Goal: Information Seeking & Learning: Learn about a topic

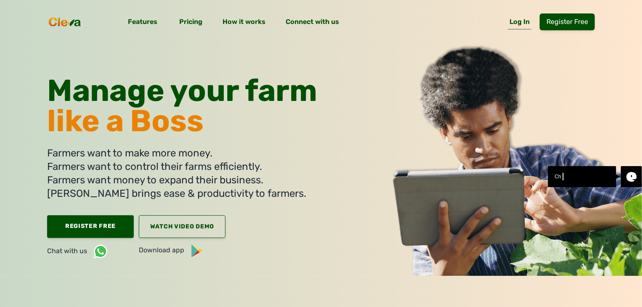
click at [531, 26] on link "Log In" at bounding box center [520, 24] width 24 height 12
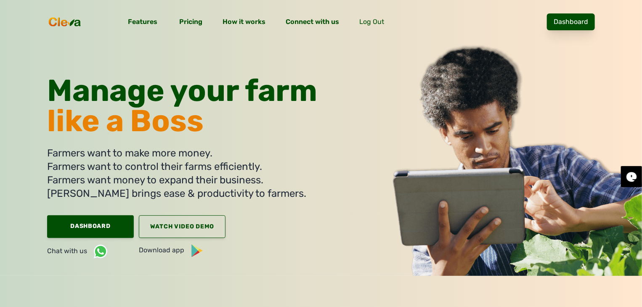
click at [571, 18] on link "Dashboard" at bounding box center [571, 21] width 48 height 17
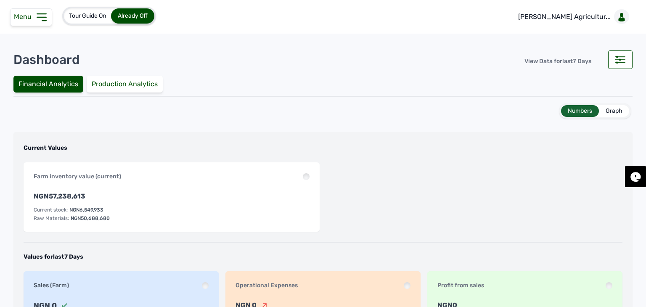
click at [33, 21] on div "Menu" at bounding box center [31, 17] width 42 height 18
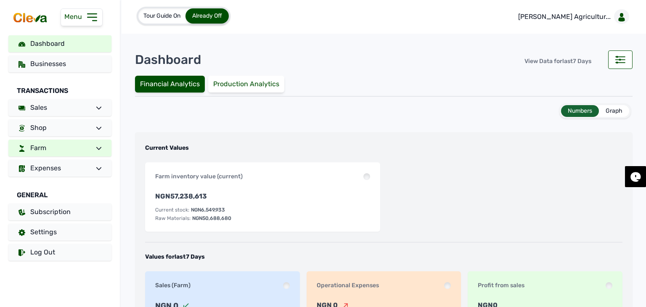
click at [46, 151] on span "Farm" at bounding box center [38, 148] width 16 height 8
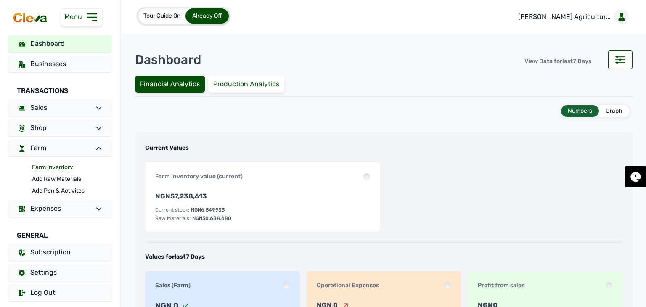
click at [54, 167] on link "Farm Inventory" at bounding box center [71, 168] width 79 height 12
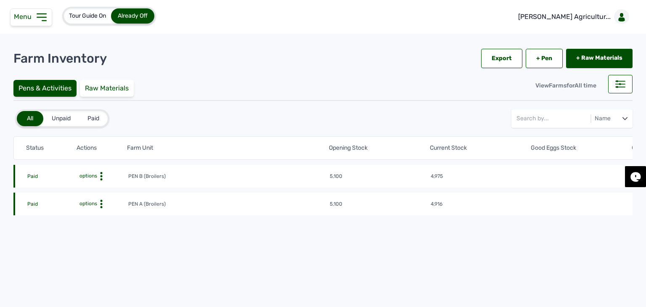
click at [89, 204] on span "options" at bounding box center [87, 204] width 19 height 6
click at [93, 216] on div "Farm Activities" at bounding box center [97, 217] width 60 height 10
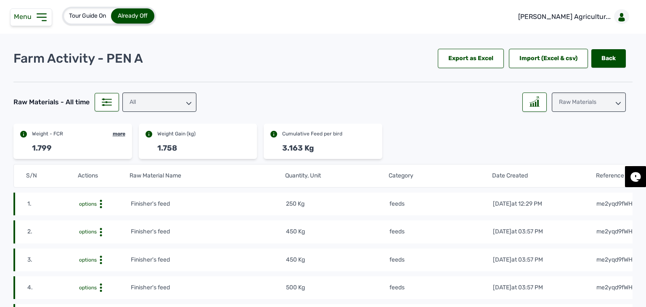
click at [167, 95] on div "All" at bounding box center [159, 102] width 74 height 19
click at [148, 147] on div "feeds" at bounding box center [159, 154] width 74 height 15
click at [539, 94] on div at bounding box center [534, 102] width 24 height 19
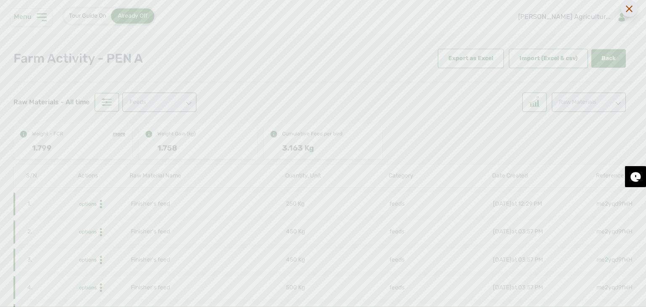
click at [628, 10] on icon at bounding box center [629, 8] width 7 height 7
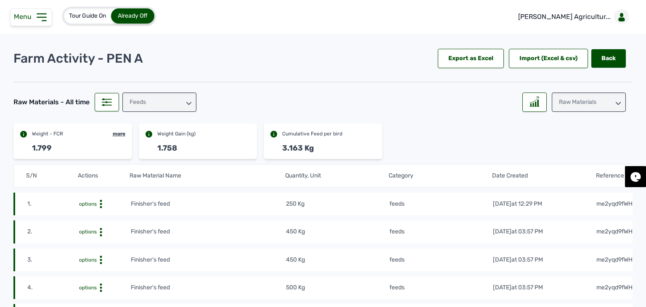
click at [567, 111] on div "Raw Materials" at bounding box center [589, 102] width 74 height 19
click at [564, 147] on div "Weight" at bounding box center [589, 154] width 74 height 15
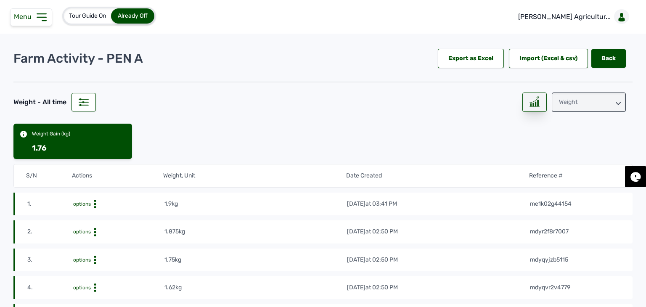
click at [530, 106] on rect at bounding box center [530, 104] width 1 height 3
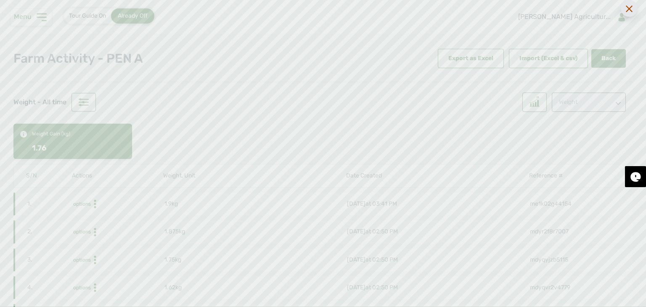
click at [625, 11] on div at bounding box center [629, 8] width 17 height 17
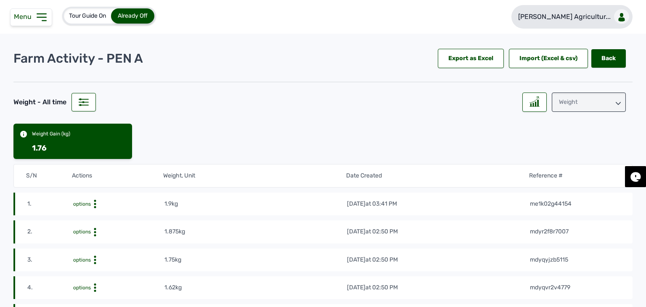
click at [593, 16] on p "Rena Agricultur..." at bounding box center [564, 17] width 93 height 10
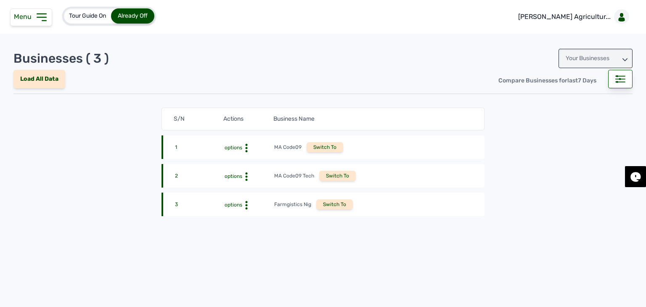
click at [579, 59] on div "Your Businesses" at bounding box center [596, 58] width 74 height 19
click at [567, 96] on div "Invitations" at bounding box center [596, 95] width 74 height 15
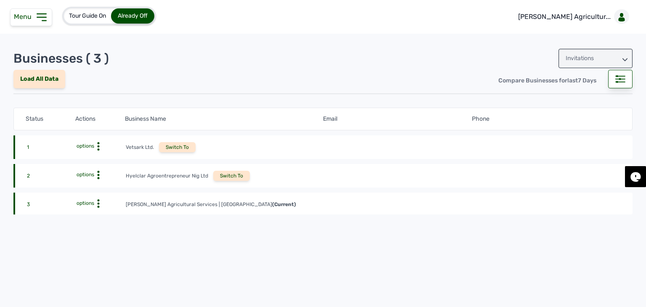
click at [214, 178] on div "Switch To" at bounding box center [231, 176] width 37 height 10
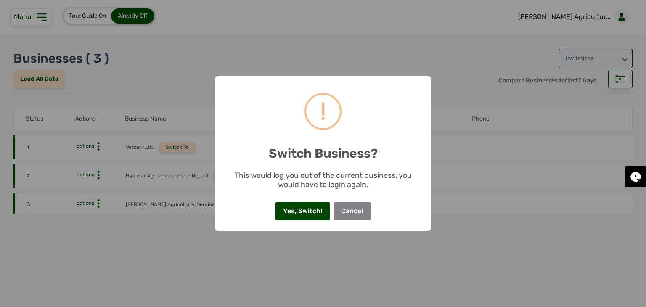
click at [291, 208] on button "Yes, Switch!" at bounding box center [302, 211] width 54 height 19
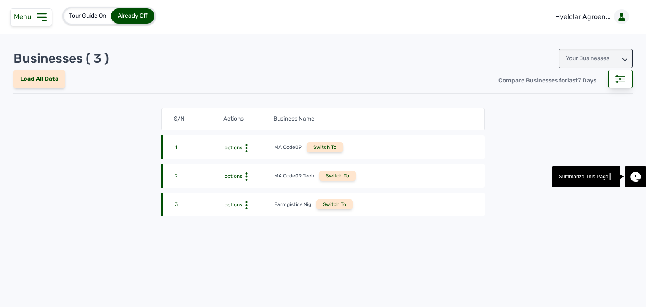
click at [37, 19] on icon at bounding box center [41, 17] width 13 height 13
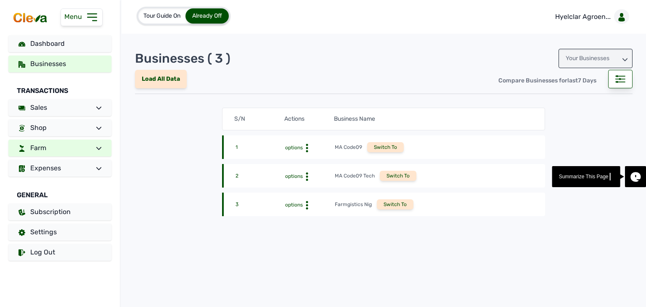
click at [57, 150] on link "Farm" at bounding box center [59, 148] width 103 height 17
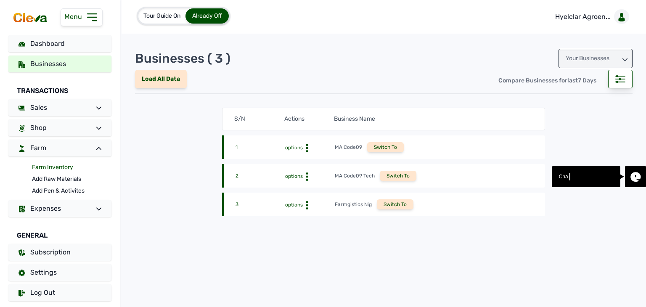
click at [53, 168] on link "Farm Inventory" at bounding box center [71, 168] width 79 height 12
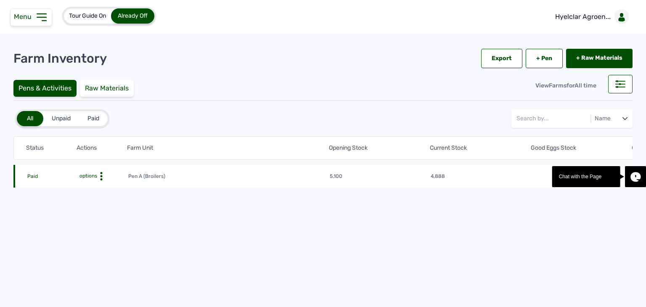
click at [86, 177] on span "options" at bounding box center [87, 176] width 19 height 6
click at [89, 187] on div "Farm Activities" at bounding box center [97, 189] width 60 height 10
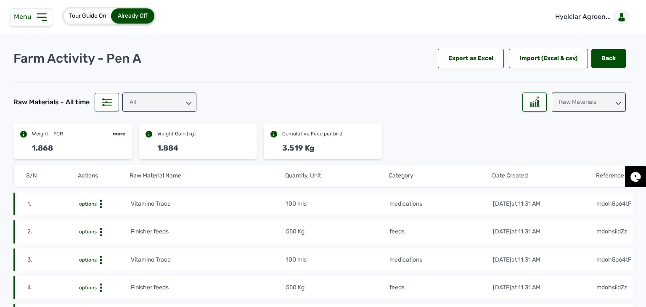
click at [159, 106] on div "All" at bounding box center [159, 102] width 74 height 19
click at [154, 147] on div "feeds" at bounding box center [159, 154] width 74 height 15
click at [530, 103] on rect at bounding box center [530, 104] width 1 height 3
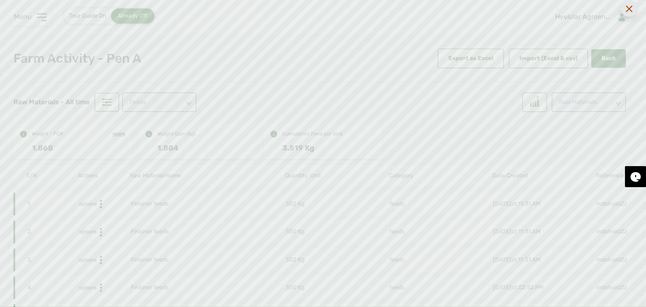
click at [631, 5] on icon at bounding box center [629, 8] width 7 height 7
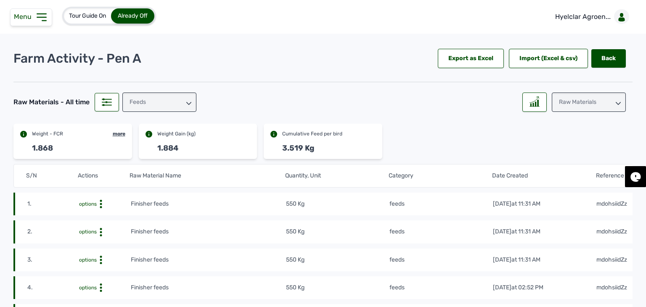
click at [578, 105] on div "Raw Materials" at bounding box center [589, 102] width 74 height 19
click at [565, 147] on div "Weight" at bounding box center [589, 154] width 74 height 15
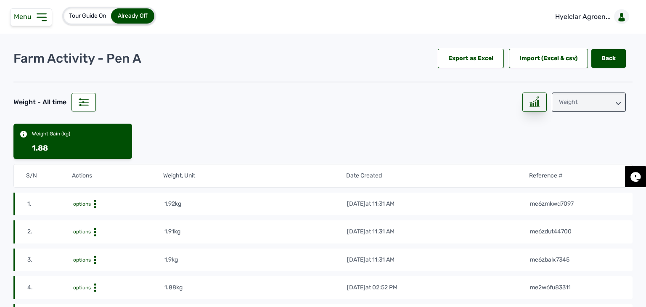
click at [530, 103] on icon at bounding box center [535, 101] width 10 height 11
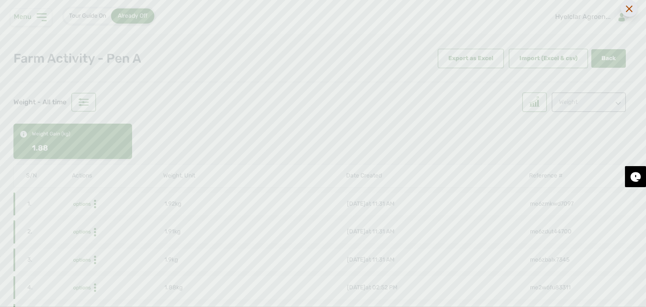
click at [632, 10] on icon at bounding box center [629, 8] width 7 height 7
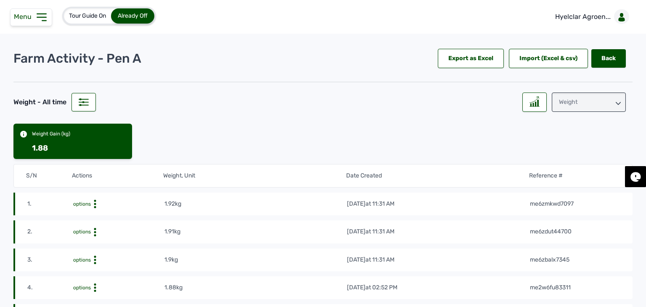
click at [39, 13] on icon at bounding box center [41, 17] width 13 height 13
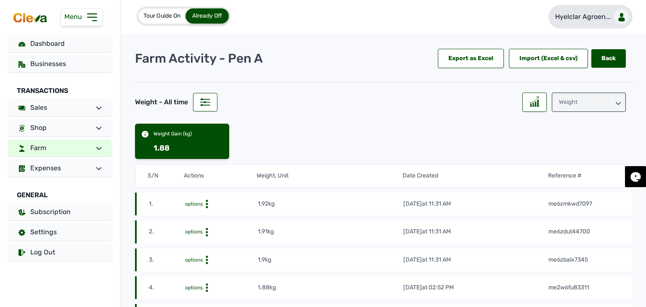
click at [580, 21] on p "Hyelclar Agroen..." at bounding box center [583, 17] width 56 height 10
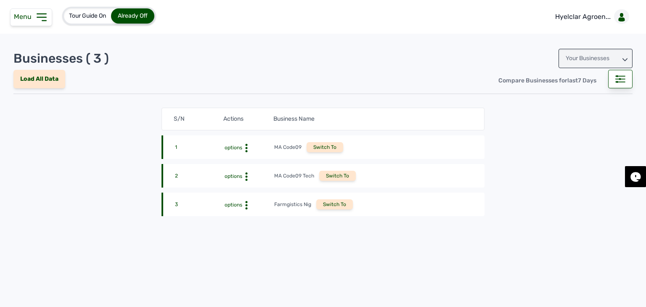
click at [585, 56] on div "Your Businesses" at bounding box center [596, 58] width 74 height 19
click at [573, 93] on div "Invitations" at bounding box center [596, 95] width 74 height 15
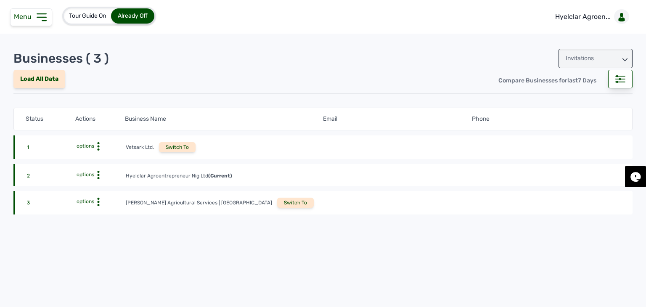
click at [277, 199] on div "Switch To" at bounding box center [295, 203] width 37 height 10
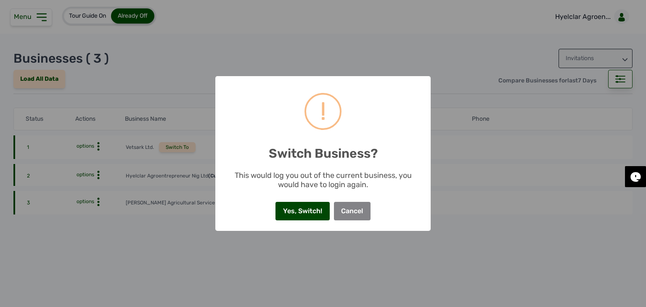
click at [296, 212] on button "Yes, Switch!" at bounding box center [302, 211] width 54 height 19
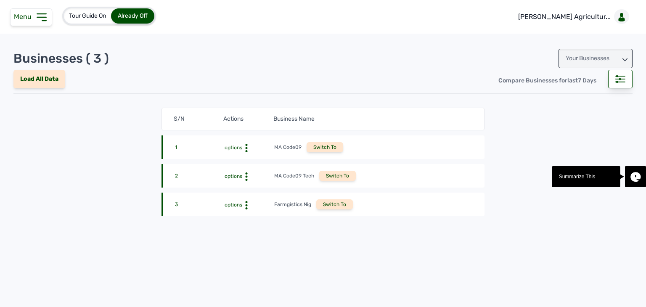
click at [37, 17] on icon at bounding box center [41, 17] width 9 height 7
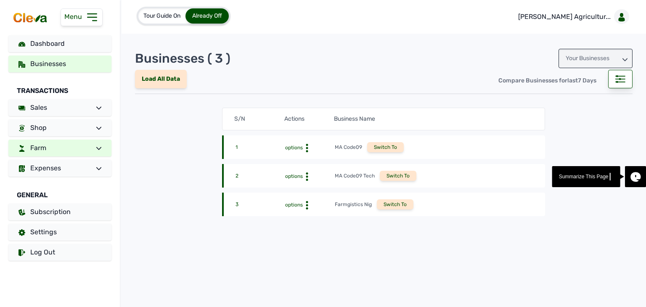
click at [56, 148] on link "Farm" at bounding box center [59, 148] width 103 height 17
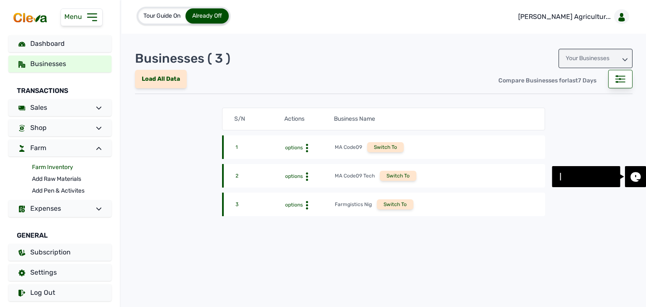
click at [56, 169] on link "Farm Inventory" at bounding box center [71, 168] width 79 height 12
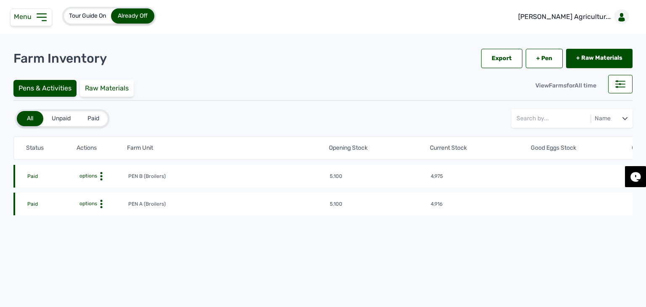
click at [95, 204] on span "options" at bounding box center [87, 204] width 19 height 6
click at [101, 215] on div "Farm Activities" at bounding box center [97, 217] width 60 height 10
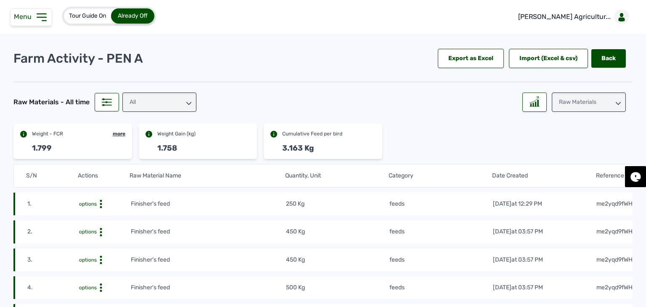
click at [163, 108] on div "All" at bounding box center [159, 102] width 74 height 19
click at [158, 147] on div "feeds" at bounding box center [159, 154] width 74 height 15
click at [530, 102] on icon at bounding box center [534, 100] width 8 height 6
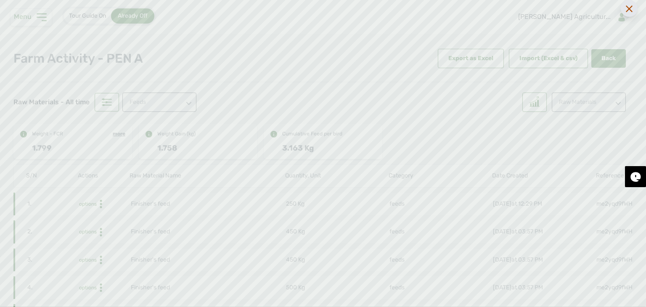
click at [631, 13] on div at bounding box center [629, 8] width 17 height 17
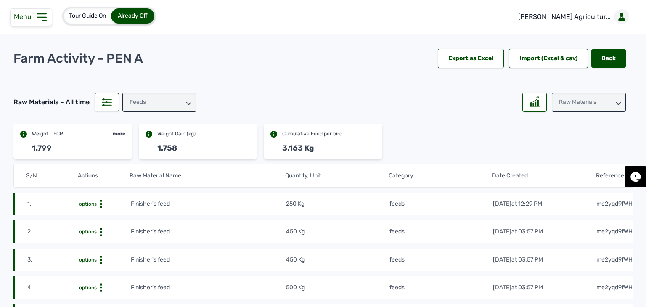
click at [586, 111] on div "Raw Materials" at bounding box center [589, 102] width 74 height 19
click at [575, 152] on div "Losses" at bounding box center [589, 154] width 74 height 15
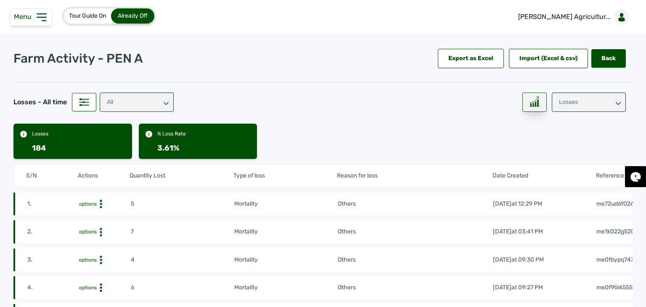
click at [530, 110] on div at bounding box center [534, 102] width 24 height 19
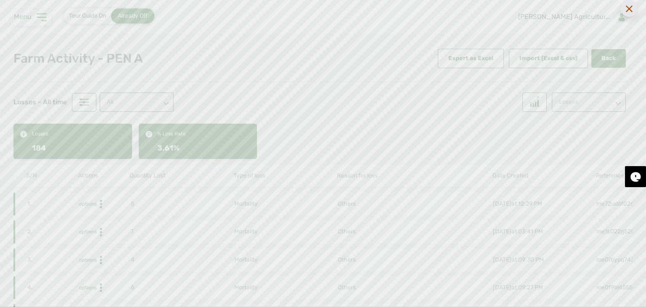
click at [628, 9] on icon at bounding box center [629, 8] width 7 height 7
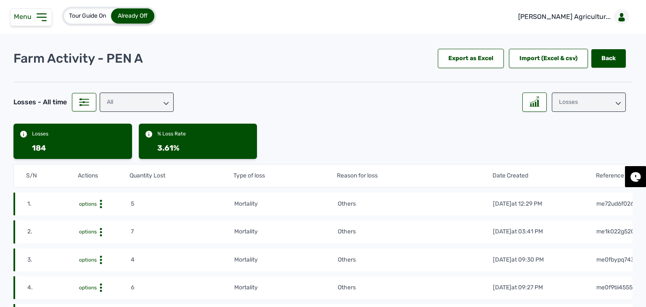
click at [587, 95] on div "Losses" at bounding box center [589, 102] width 74 height 19
click at [564, 147] on div "Weight" at bounding box center [589, 154] width 74 height 15
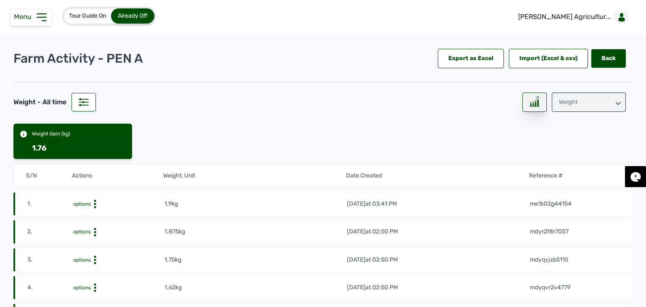
click at [530, 103] on icon at bounding box center [535, 101] width 10 height 11
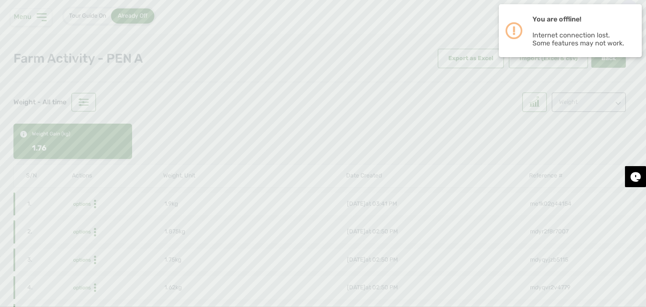
click at [630, 2] on div at bounding box center [629, 8] width 17 height 17
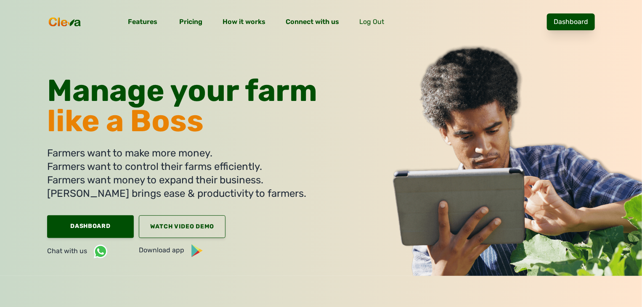
click at [591, 24] on link "Dashboard" at bounding box center [571, 21] width 48 height 17
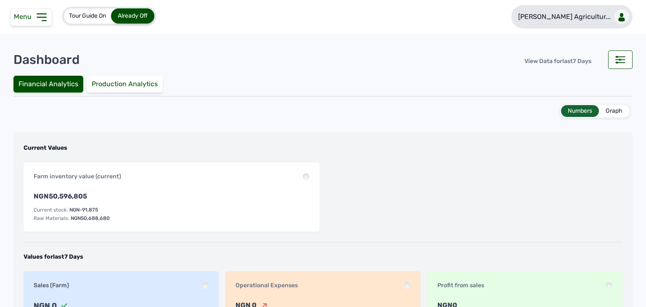
click at [566, 21] on p "[PERSON_NAME] Agricultur..." at bounding box center [564, 17] width 93 height 10
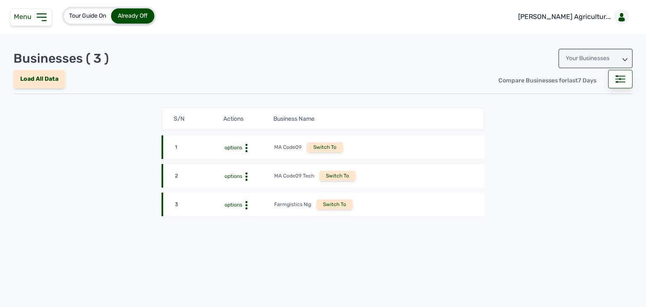
click at [580, 64] on div "Your Businesses" at bounding box center [596, 58] width 74 height 19
click at [596, 95] on div "Invitations" at bounding box center [596, 95] width 74 height 15
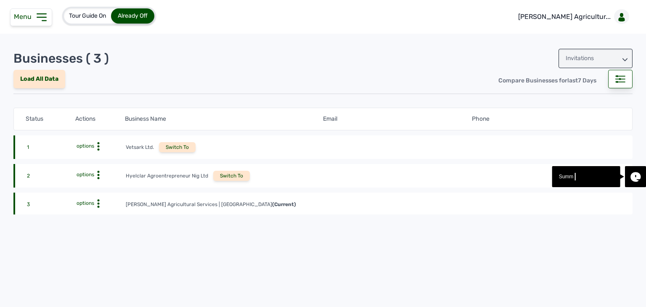
click at [233, 193] on div "2 options Hyelclar Agroentrepreneur Nig Ltd Switch To" at bounding box center [322, 204] width 619 height 22
click at [233, 177] on div "Switch To" at bounding box center [231, 176] width 37 height 10
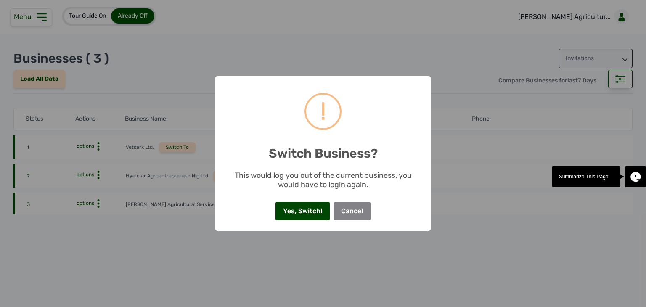
click at [291, 205] on button "Yes, Switch!" at bounding box center [302, 211] width 54 height 19
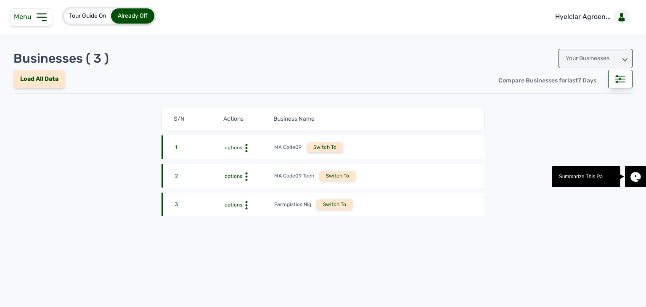
click at [26, 19] on span "Menu" at bounding box center [24, 17] width 21 height 8
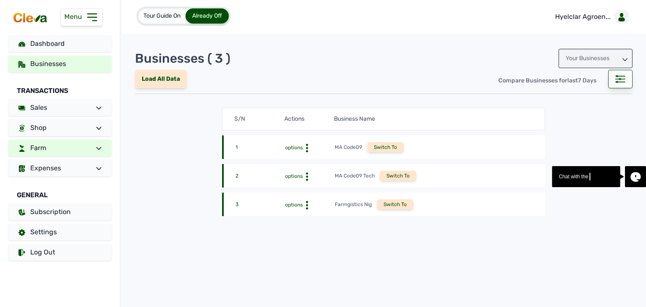
click at [74, 152] on link "Farm" at bounding box center [59, 148] width 103 height 17
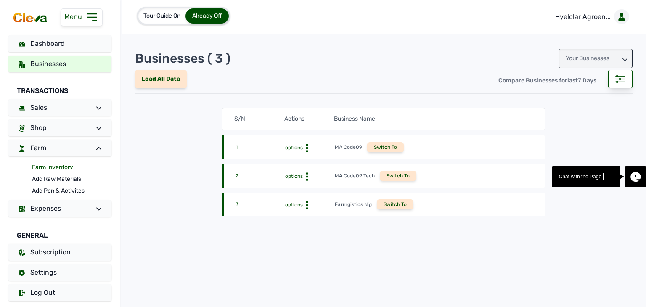
click at [58, 167] on link "Farm Inventory" at bounding box center [71, 168] width 79 height 12
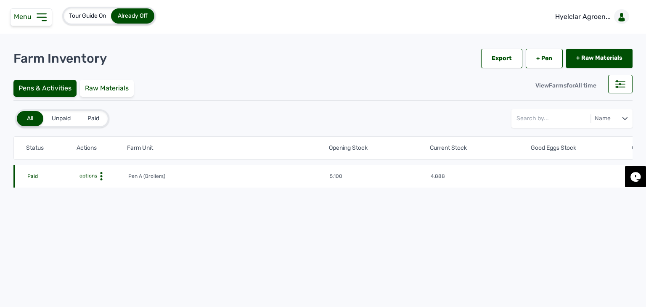
click at [94, 177] on span "options" at bounding box center [87, 176] width 19 height 6
click at [98, 186] on div "Farm Activities" at bounding box center [97, 189] width 60 height 10
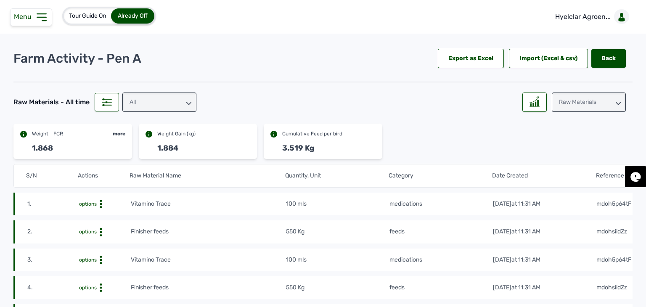
click at [159, 90] on div "All" at bounding box center [161, 100] width 84 height 23
click at [570, 100] on div "Raw Materials" at bounding box center [589, 102] width 74 height 19
click at [577, 154] on div "Losses" at bounding box center [589, 154] width 74 height 15
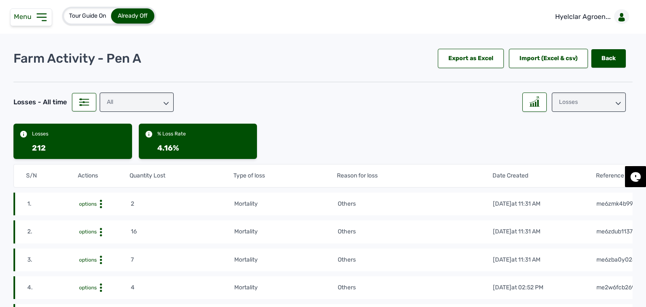
click at [28, 24] on div "Menu" at bounding box center [31, 17] width 42 height 18
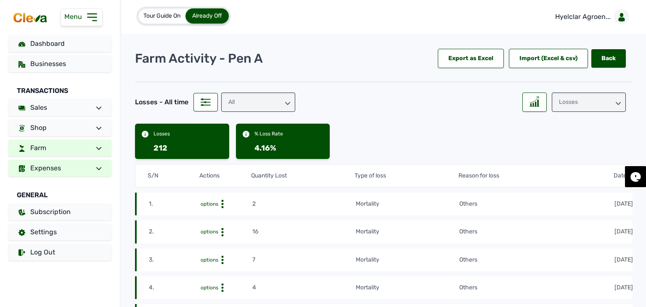
click at [82, 168] on link "Expenses" at bounding box center [59, 168] width 103 height 17
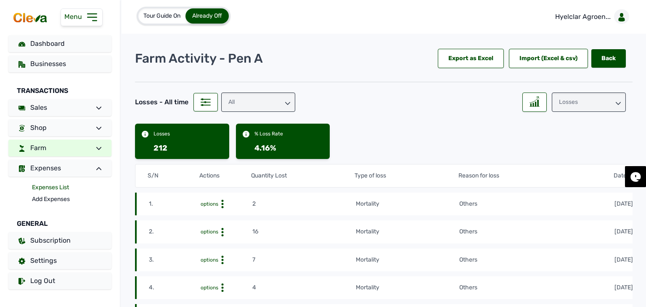
click at [66, 191] on link "Expenses List" at bounding box center [71, 188] width 79 height 12
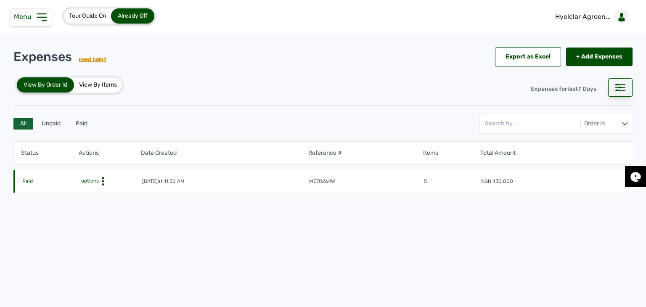
click at [620, 85] on rect at bounding box center [620, 85] width 10 height 0
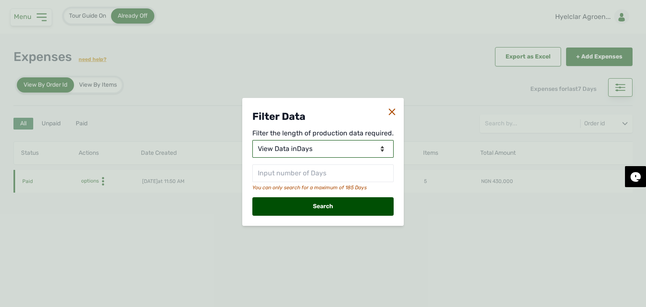
click at [329, 151] on select "View Data for [DATE] View Data in Days View Data in Months View Data in Between…" at bounding box center [322, 149] width 141 height 18
select select "Months"
click at [253, 140] on select "View Data for [DATE] View Data in Days View Data in Months View Data in Between…" at bounding box center [322, 149] width 141 height 18
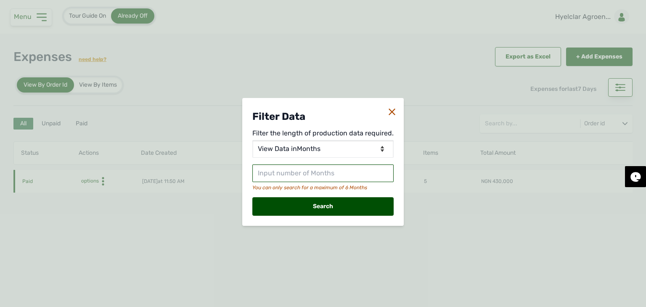
click at [312, 177] on input "text" at bounding box center [322, 173] width 141 height 18
type input "3"
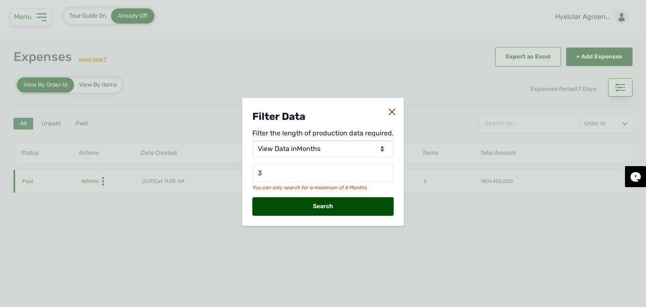
click at [320, 199] on div "Search" at bounding box center [322, 206] width 141 height 19
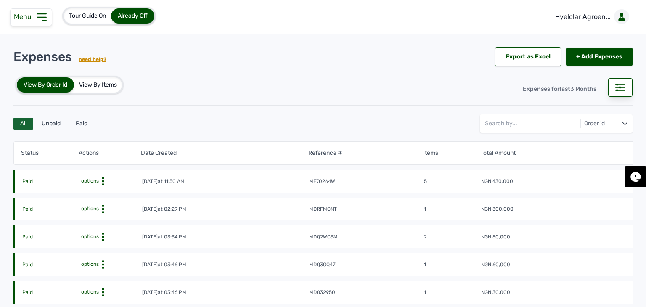
click at [111, 91] on div "View By Items" at bounding box center [98, 84] width 48 height 15
